Goal: Task Accomplishment & Management: Manage account settings

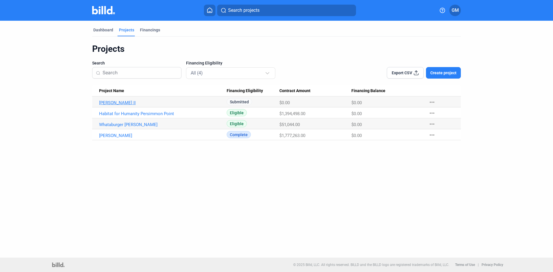
click at [104, 103] on link "[PERSON_NAME] II" at bounding box center [162, 102] width 127 height 5
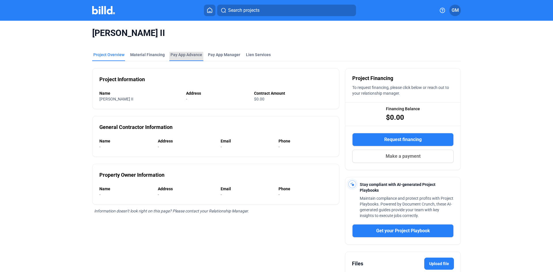
click at [178, 56] on div "Pay App Advance" at bounding box center [186, 55] width 32 height 6
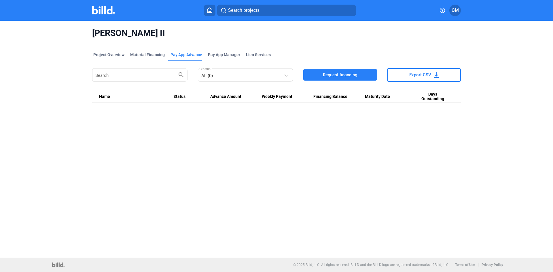
click at [212, 8] on icon at bounding box center [210, 9] width 6 height 5
